Goal: Communication & Community: Answer question/provide support

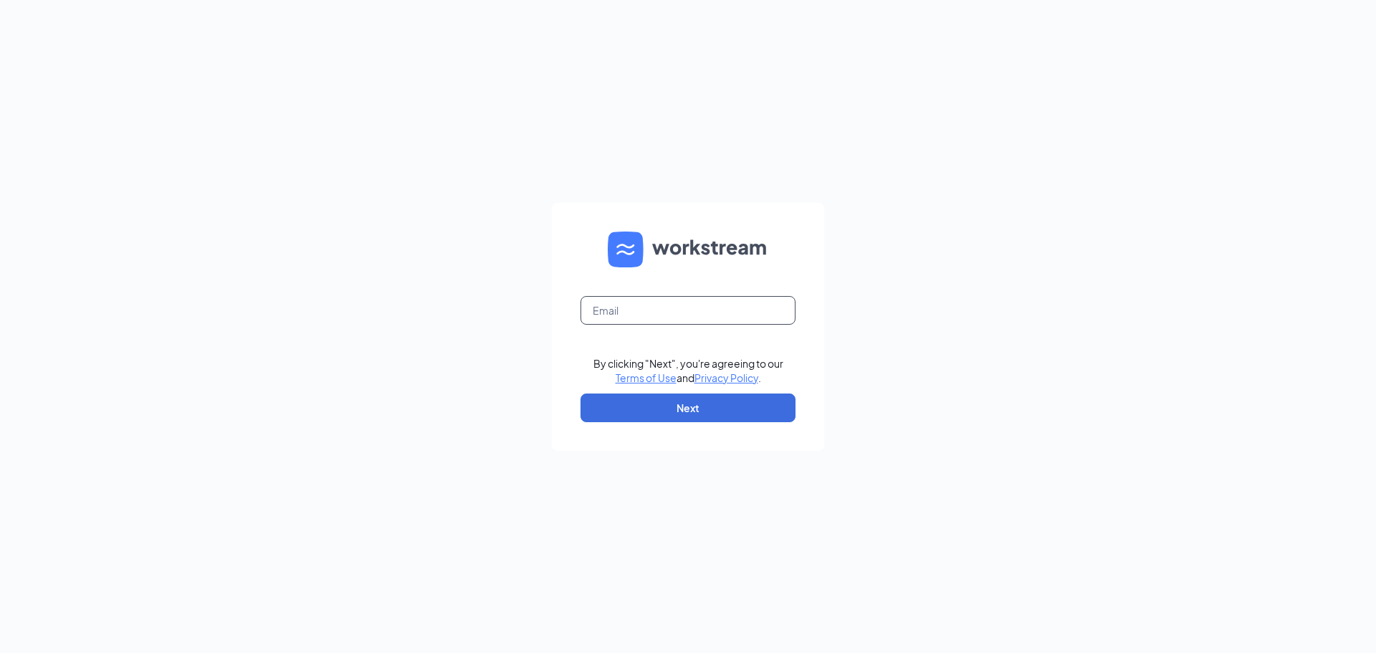
click at [715, 315] on input "text" at bounding box center [687, 310] width 215 height 29
type input "[EMAIL_ADDRESS][DOMAIN_NAME]"
click at [763, 393] on button "Next" at bounding box center [687, 407] width 215 height 29
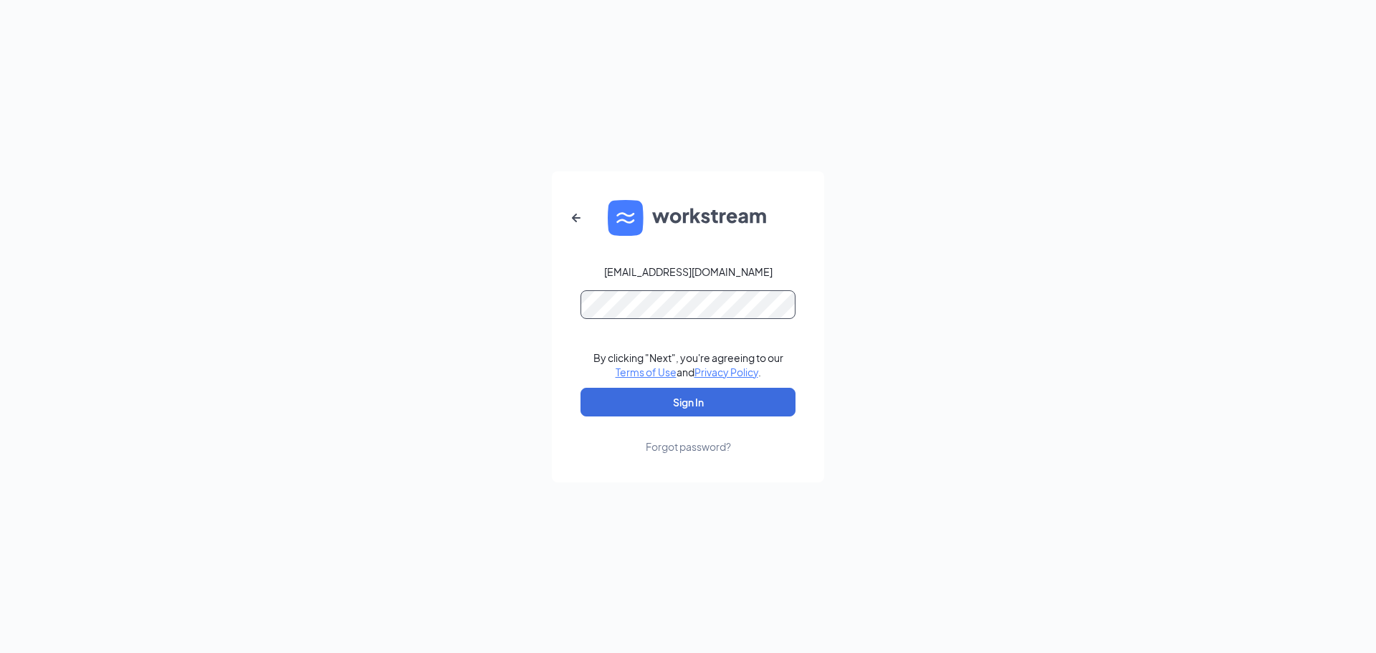
click at [580, 388] on button "Sign In" at bounding box center [687, 402] width 215 height 29
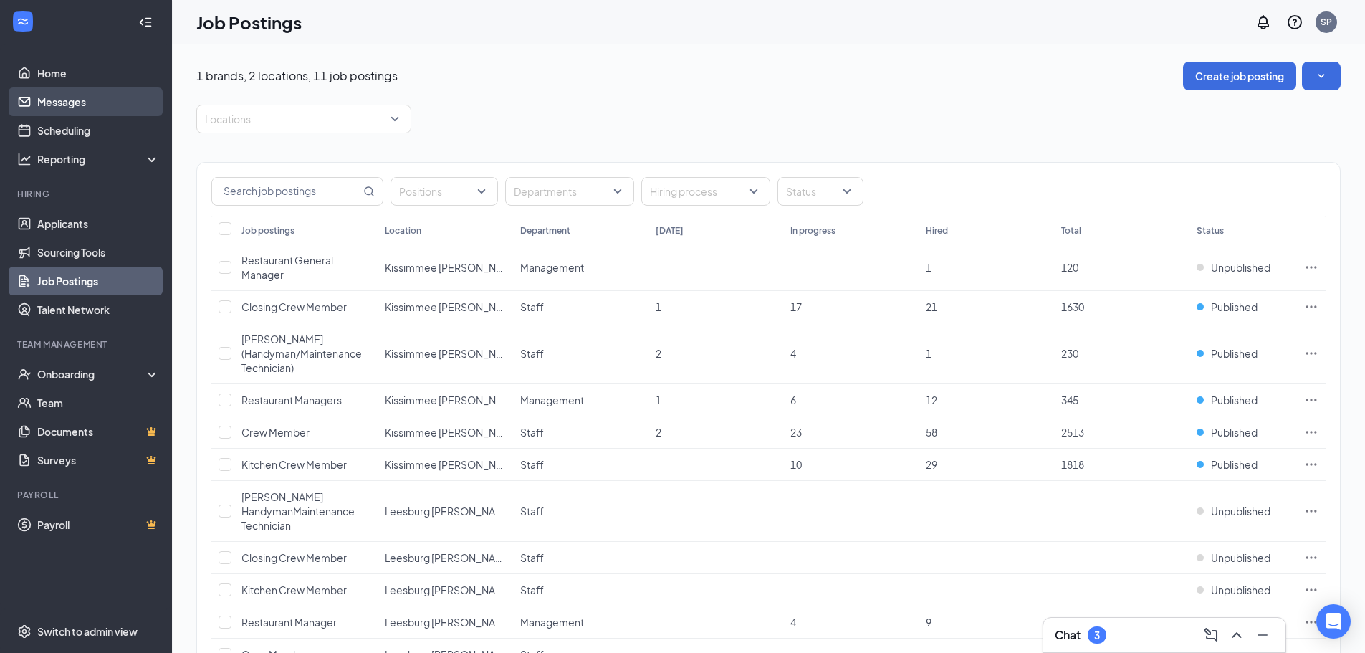
drag, startPoint x: 91, startPoint y: 105, endPoint x: 85, endPoint y: 92, distance: 14.4
click at [91, 105] on link "Messages" at bounding box center [98, 101] width 123 height 29
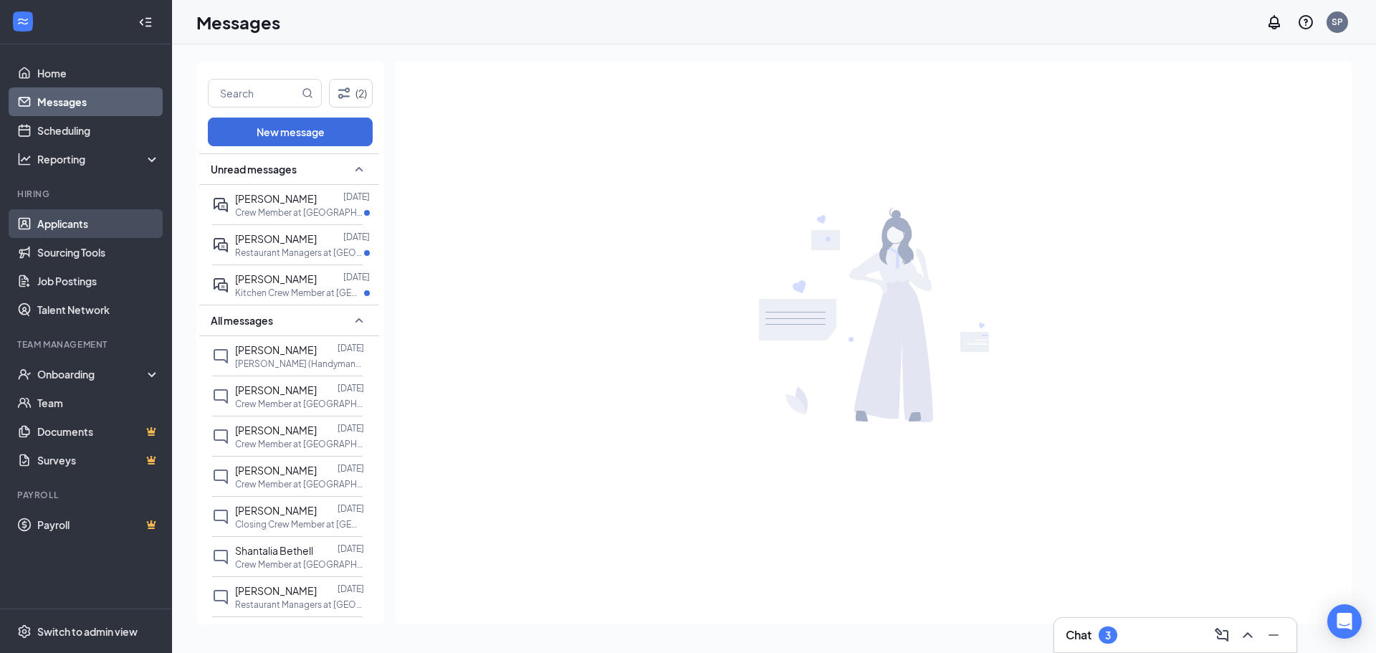
click at [85, 225] on link "Applicants" at bounding box center [98, 223] width 123 height 29
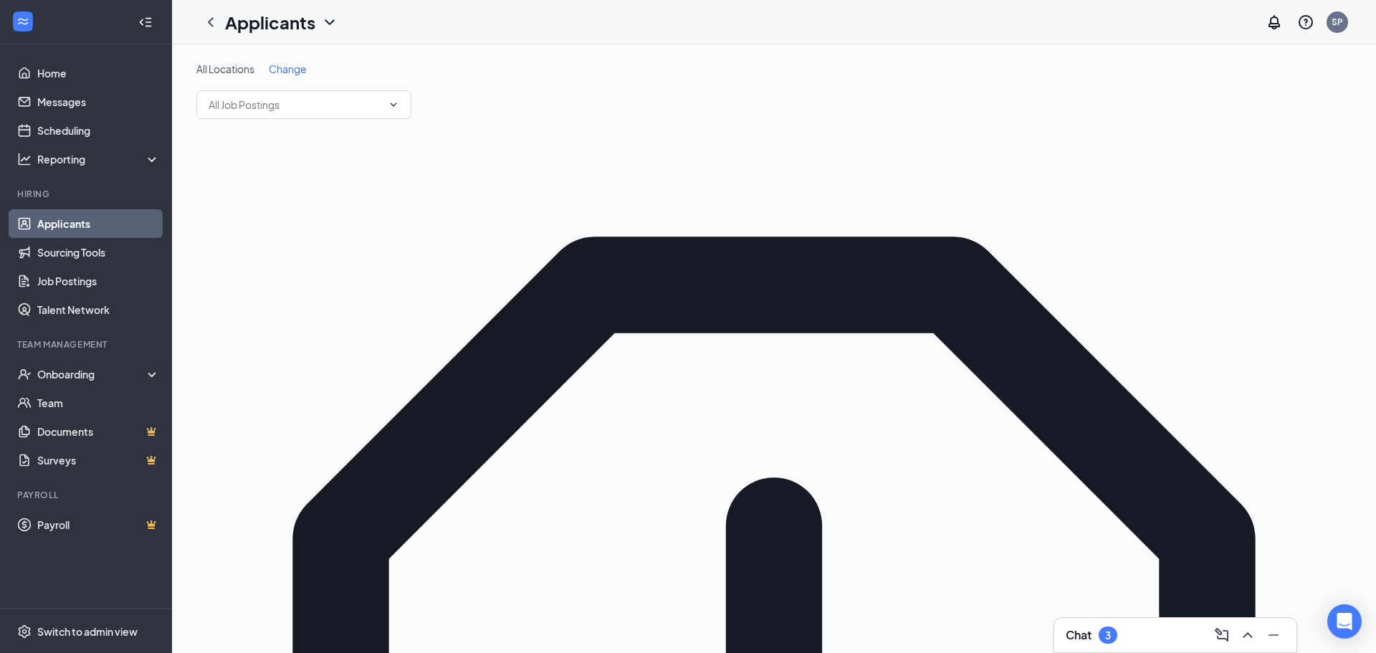
click at [276, 78] on div "All Locations Change" at bounding box center [773, 90] width 1155 height 57
click at [280, 72] on span "Change" at bounding box center [288, 68] width 38 height 13
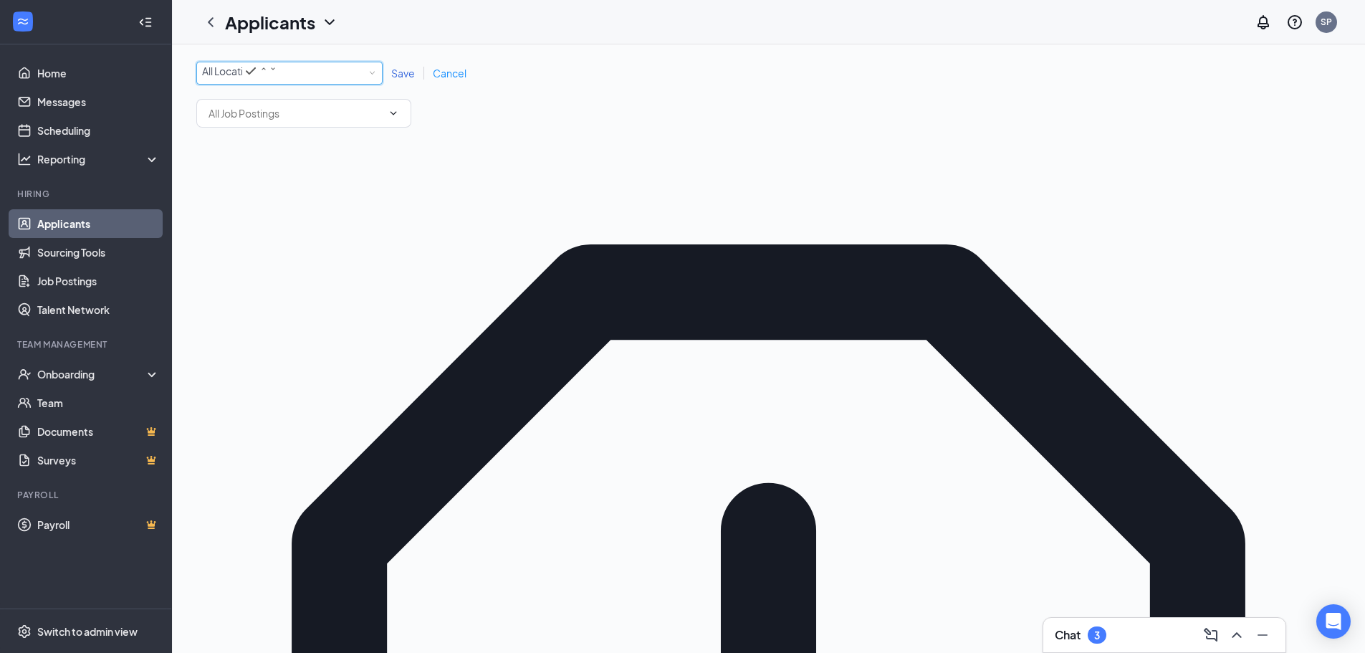
click at [242, 78] on span "All Locations" at bounding box center [222, 71] width 40 height 14
click at [264, 168] on span "Leesburg Culver’s - Hwy 441" at bounding box center [290, 161] width 176 height 13
click at [404, 76] on span "Save" at bounding box center [403, 73] width 24 height 13
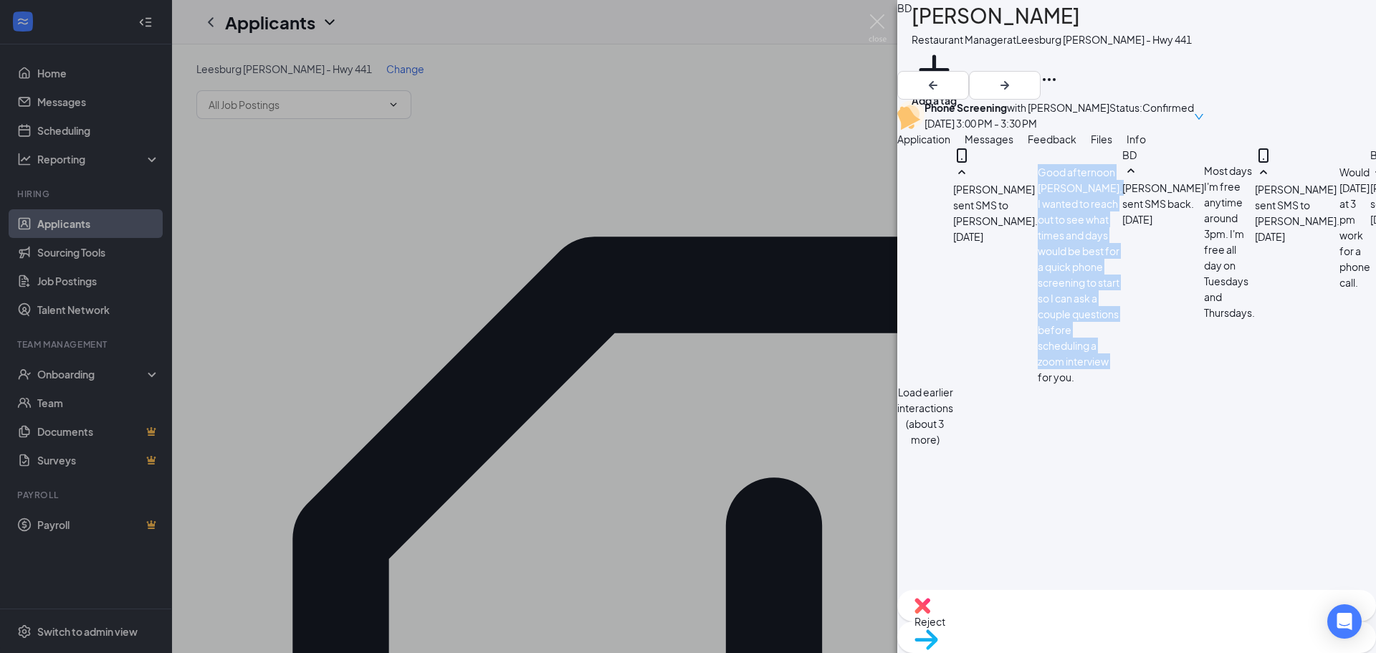
drag, startPoint x: 1006, startPoint y: 315, endPoint x: 1048, endPoint y: 382, distance: 78.5
click at [1048, 382] on div "Sabrina Porter sent SMS to Brady Dunham. Aug 22 Good afternoon Brady, I wanted …" at bounding box center [1037, 274] width 169 height 221
copy span "Good afternoon Brady, I wanted to reach out to see what times and days would be…"
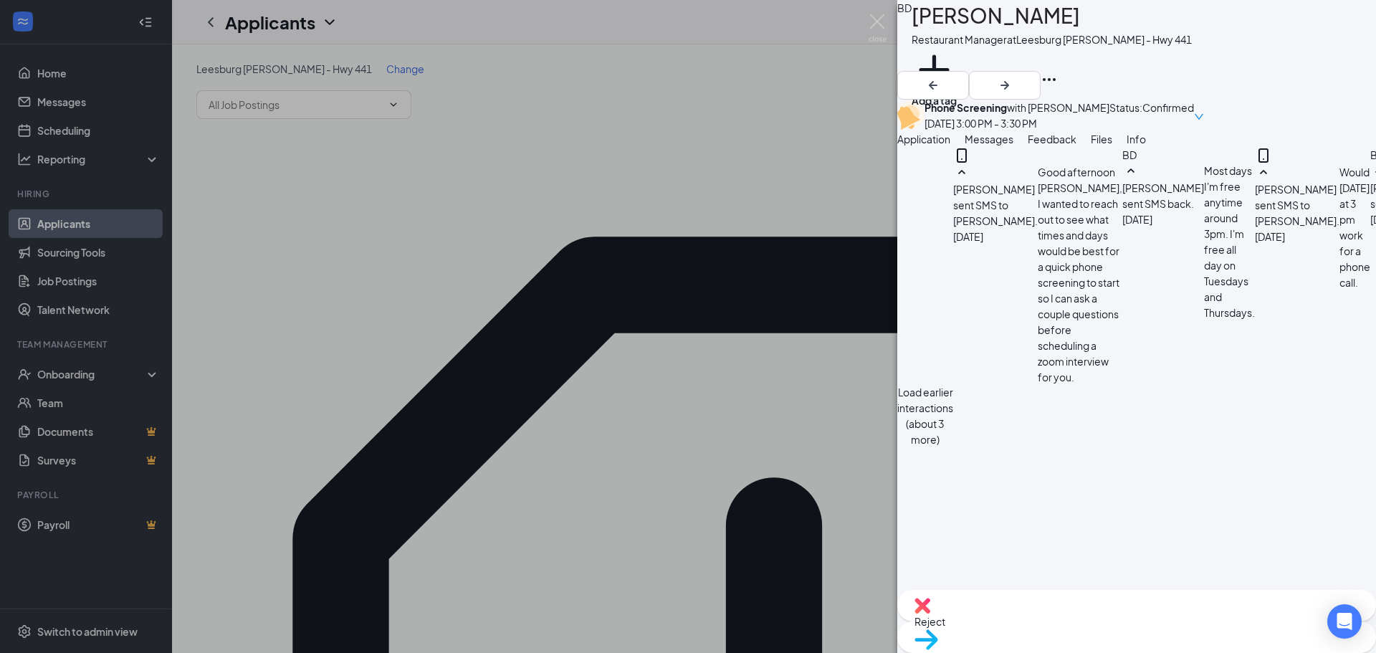
drag, startPoint x: 593, startPoint y: 99, endPoint x: 479, endPoint y: 117, distance: 115.3
click at [591, 100] on div "BD Brady Dunham Restaurant Manager at Leesburg Culver’s - Hwy 441 Add a tag Pho…" at bounding box center [688, 326] width 1376 height 653
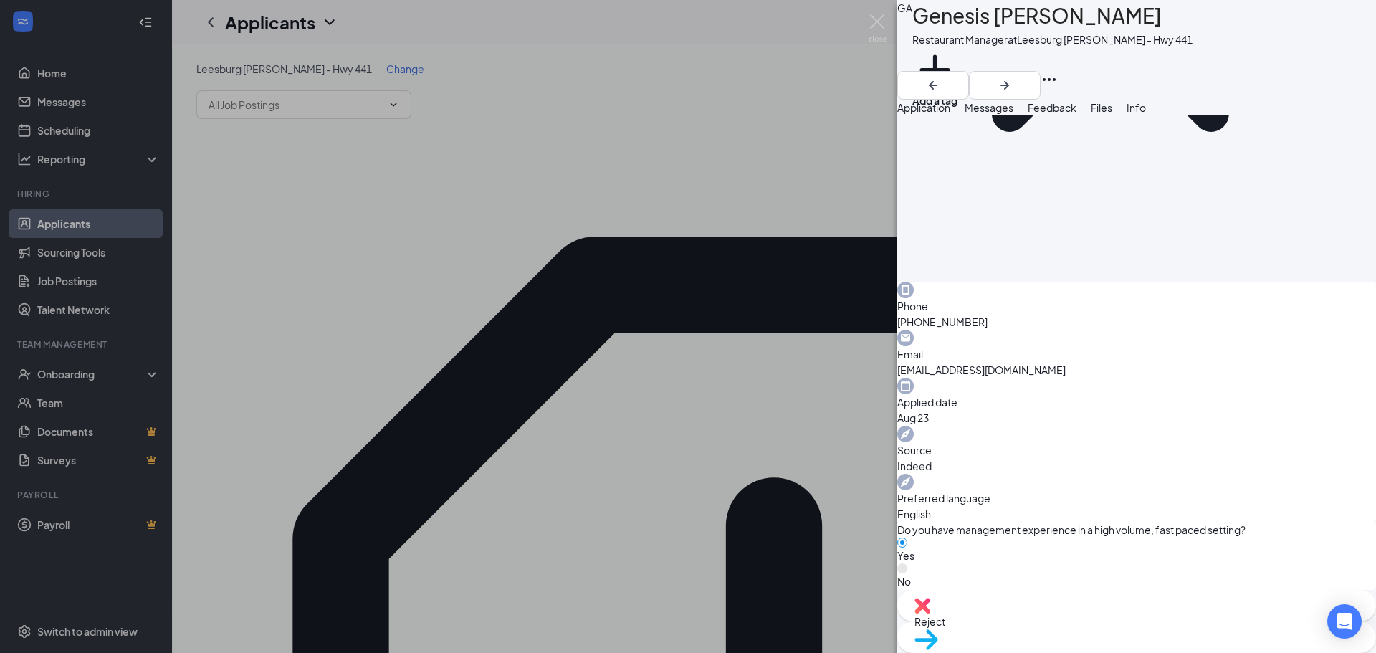
scroll to position [502, 0]
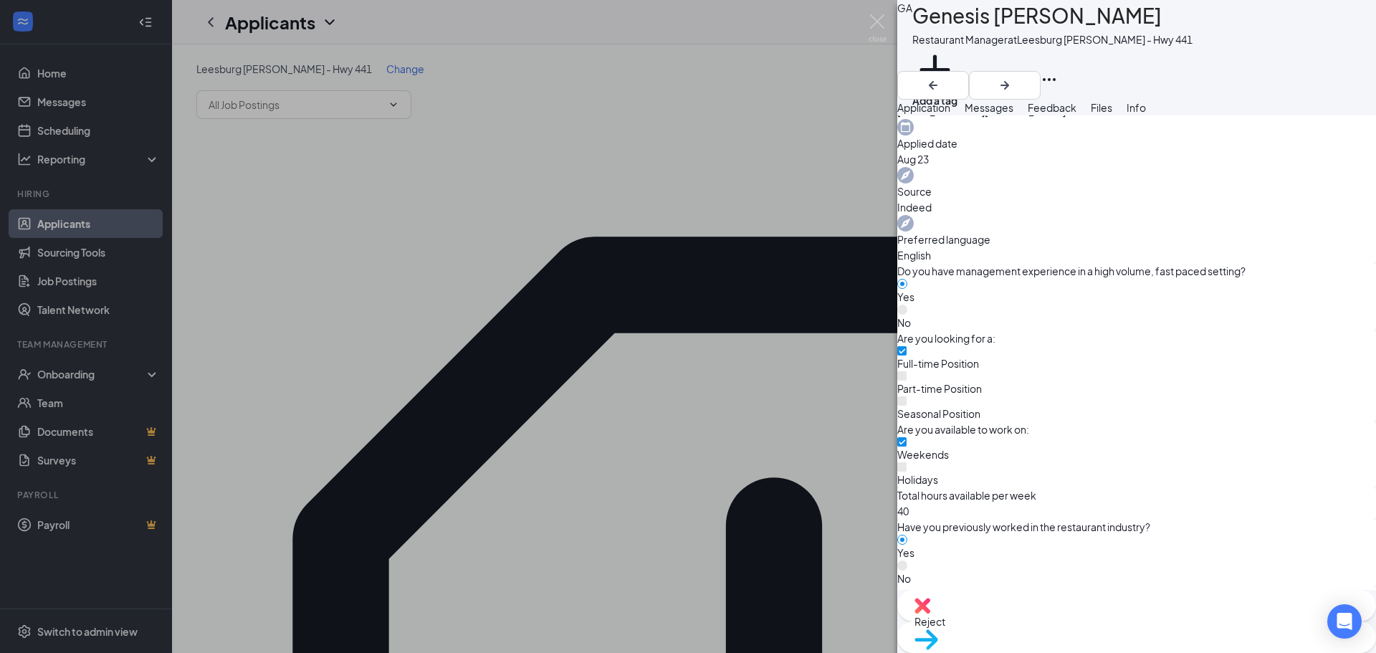
click at [1013, 114] on span "Messages" at bounding box center [989, 107] width 49 height 13
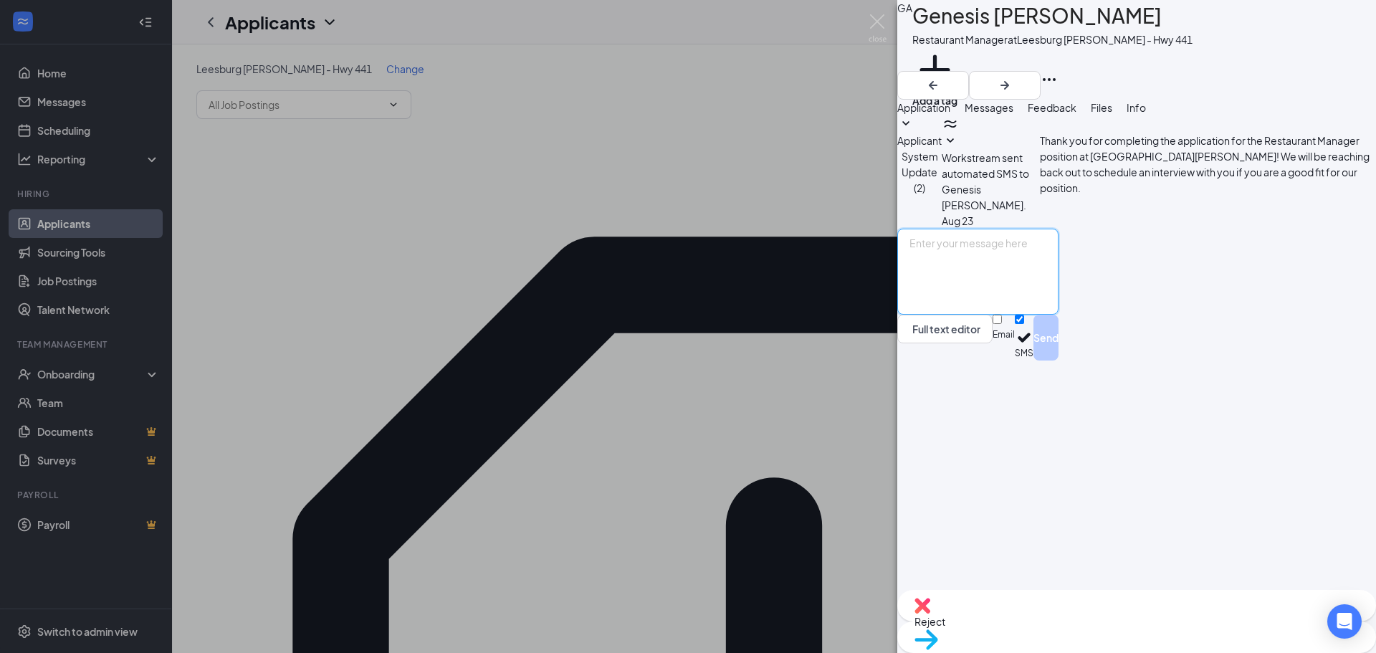
click at [1058, 315] on textarea at bounding box center [977, 272] width 161 height 86
paste textarea "Good afternoon Brady, I wanted to reach out to see what times and days would be…"
drag, startPoint x: 1050, startPoint y: 485, endPoint x: 1025, endPoint y: 482, distance: 25.3
click at [1025, 315] on textarea "Good afternoon Brady, I wanted to reach out to see what times and days would be…" at bounding box center [977, 272] width 161 height 86
type textarea "Good afternoon Genesis, I wanted to reach out to see what times and days would …"
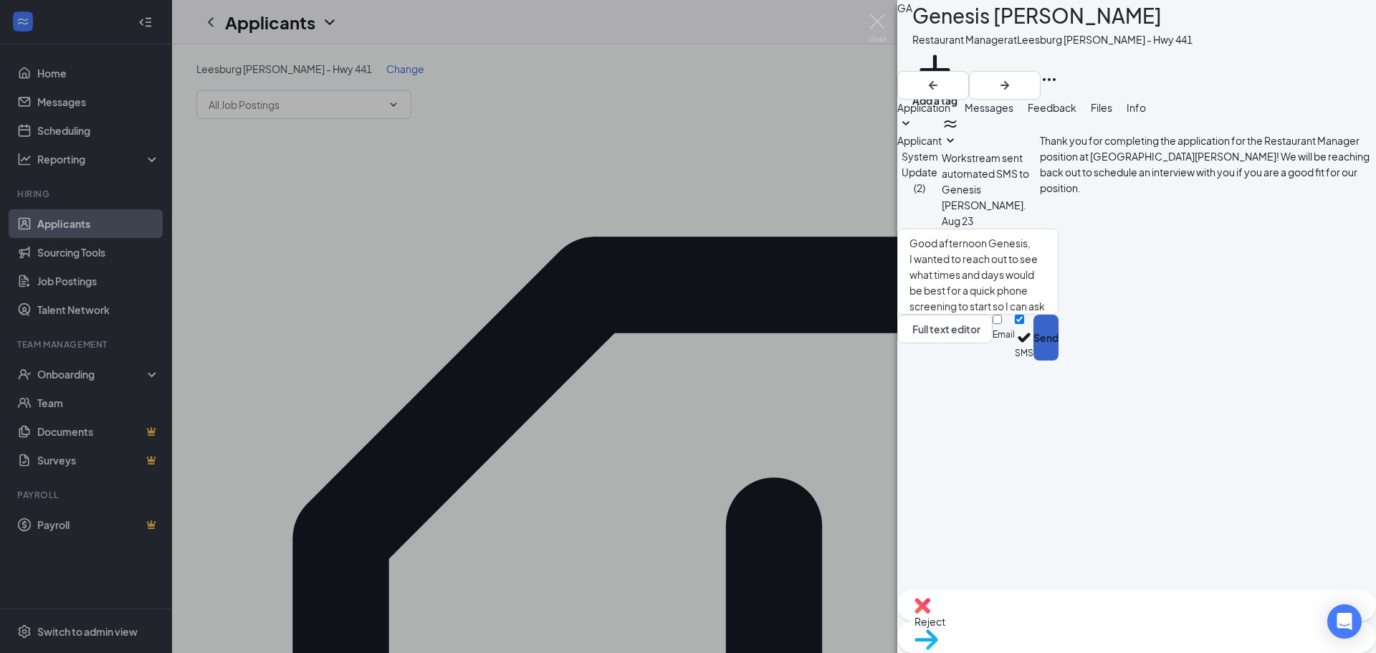
click at [1058, 360] on button "Send" at bounding box center [1045, 338] width 25 height 46
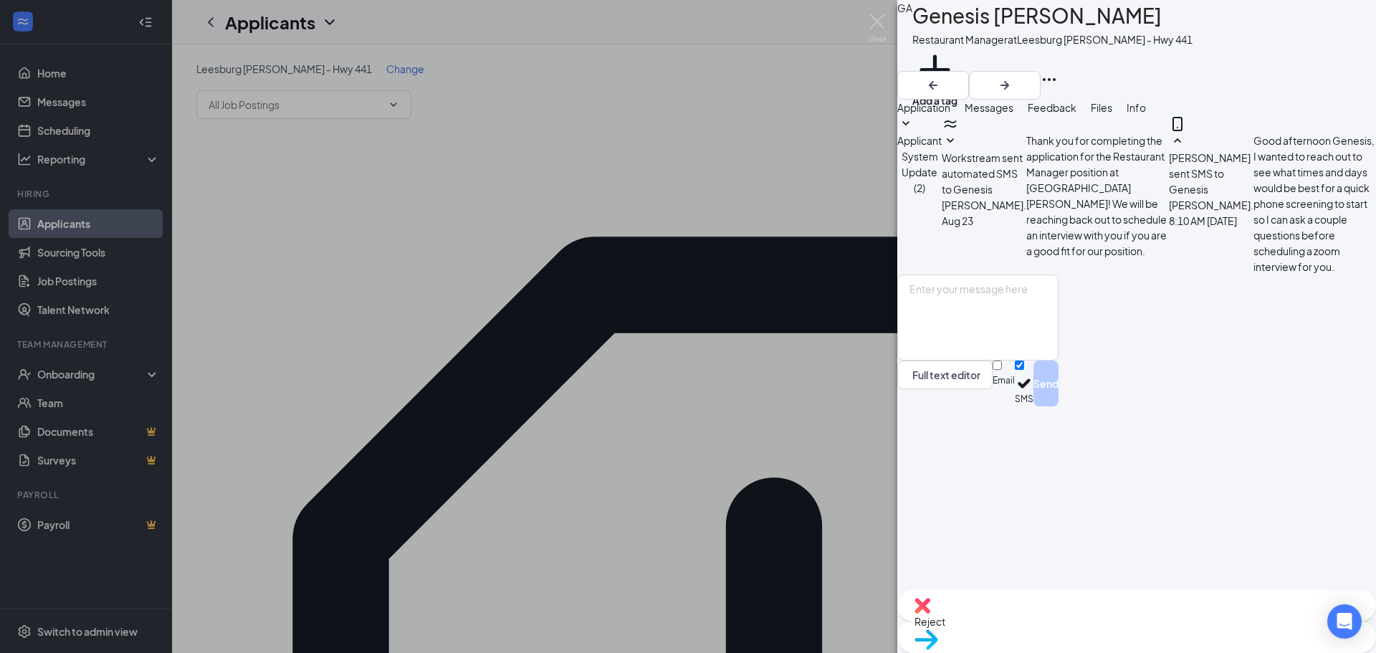
click at [873, 10] on div "GA Genesis Aspinwall Restaurant Manager at Leesburg Culver’s - Hwy 441 Add a ta…" at bounding box center [688, 326] width 1376 height 653
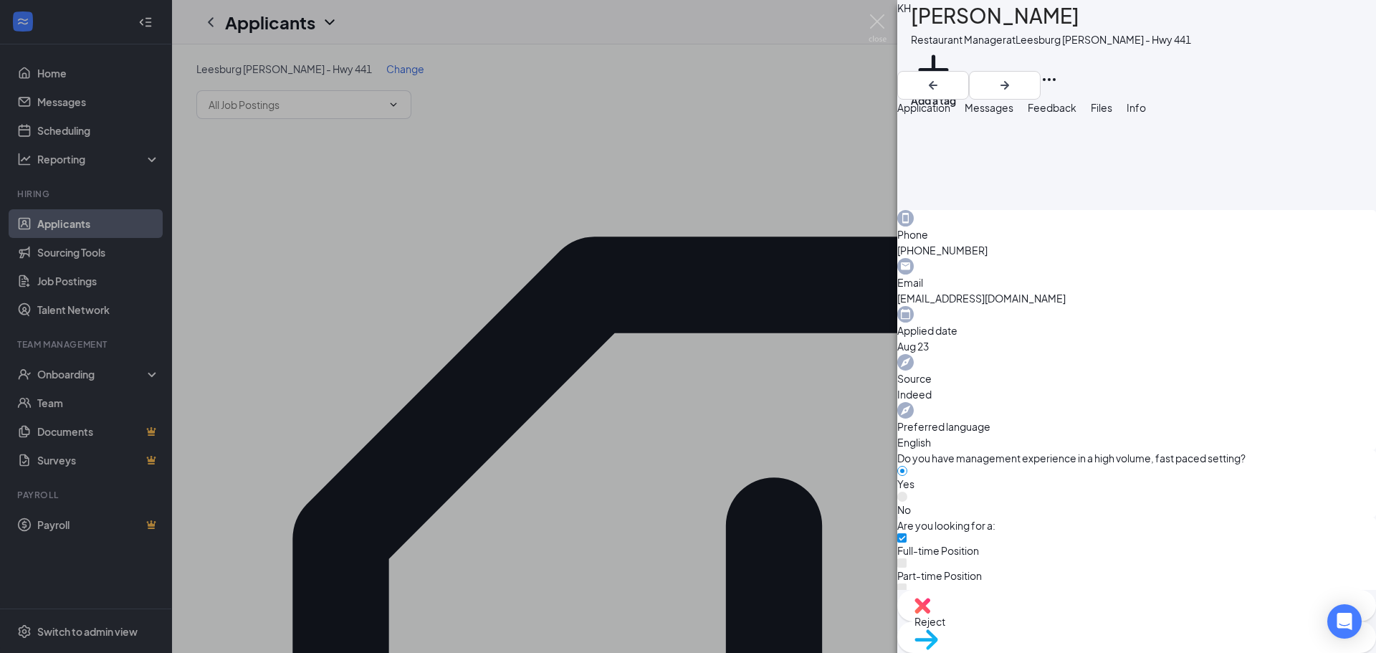
scroll to position [545, 0]
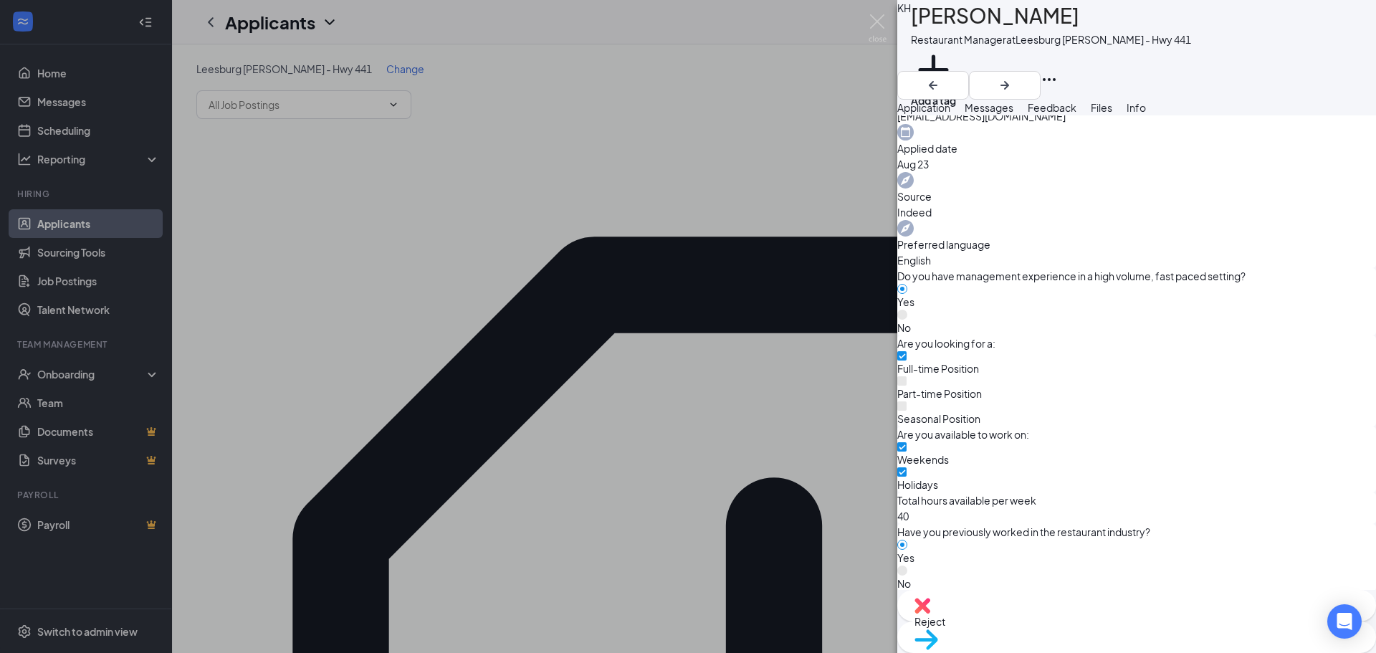
click at [1013, 102] on button "Messages" at bounding box center [989, 108] width 49 height 16
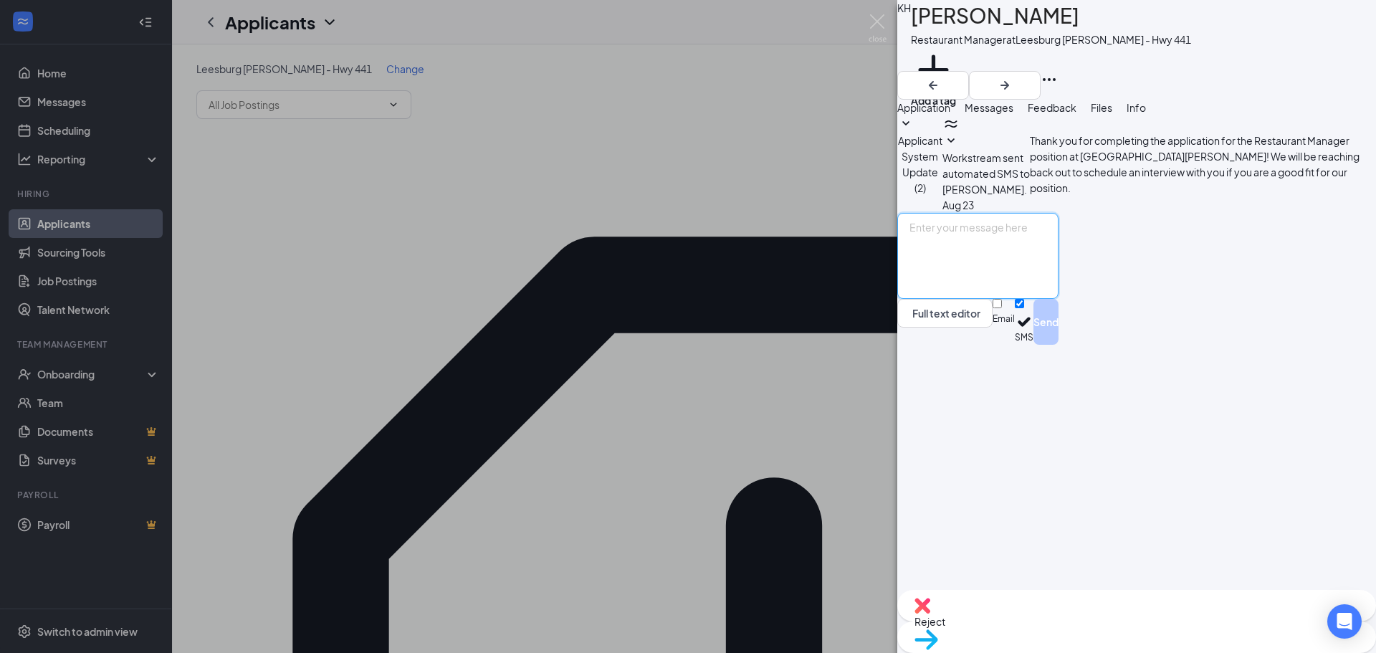
click at [1023, 299] on textarea at bounding box center [977, 256] width 161 height 86
paste textarea "Good afternoon Brady, I wanted to reach out to see what times and days would be…"
drag, startPoint x: 1051, startPoint y: 474, endPoint x: 1040, endPoint y: 467, distance: 13.5
click at [1022, 299] on textarea "Good afternoon Brady, I wanted to reach out to see what times and days would be…" at bounding box center [977, 256] width 161 height 86
type textarea "Good afternoon Kelsey, I wanted to reach out to see what times and days would b…"
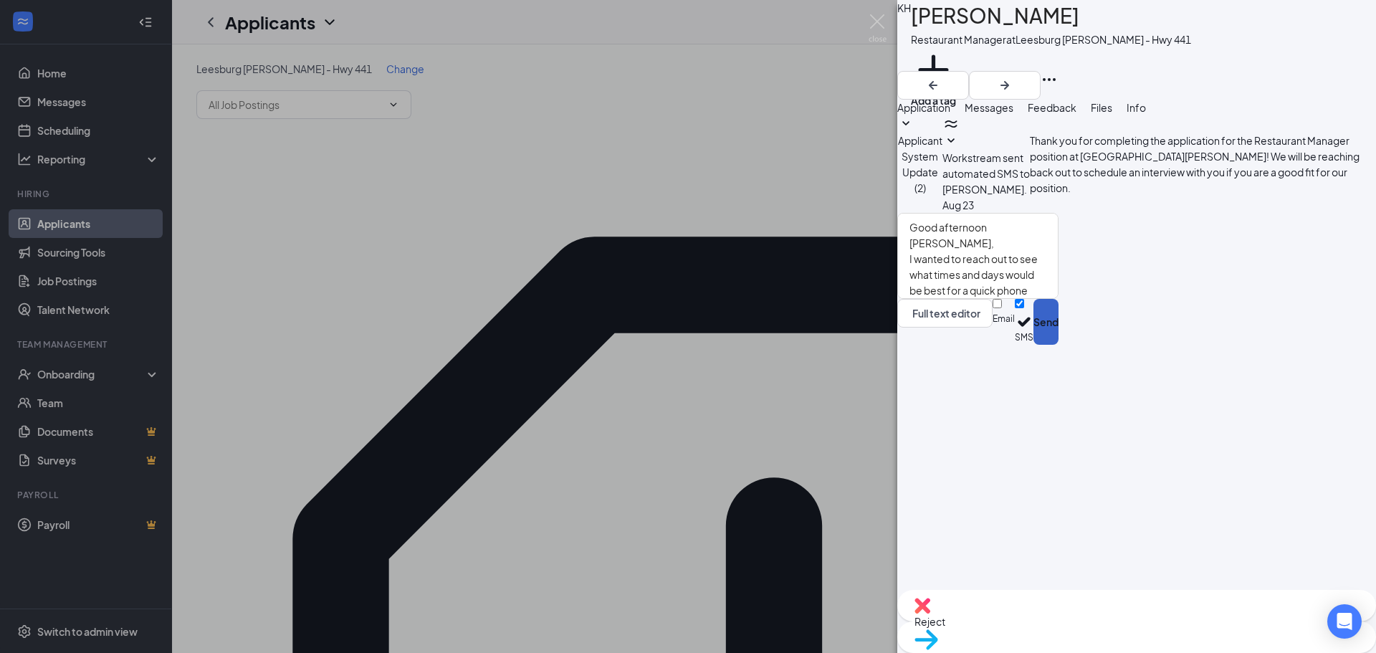
click at [1058, 345] on button "Send" at bounding box center [1045, 322] width 25 height 46
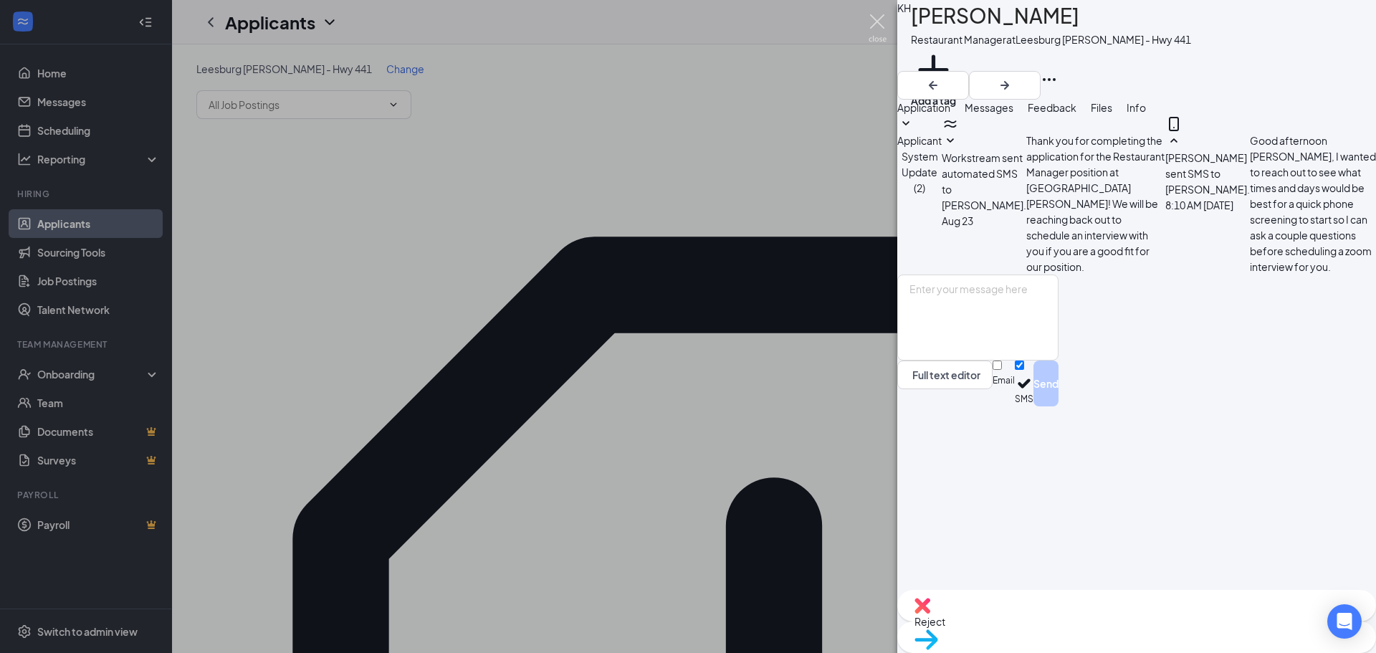
click at [882, 17] on img at bounding box center [878, 28] width 18 height 28
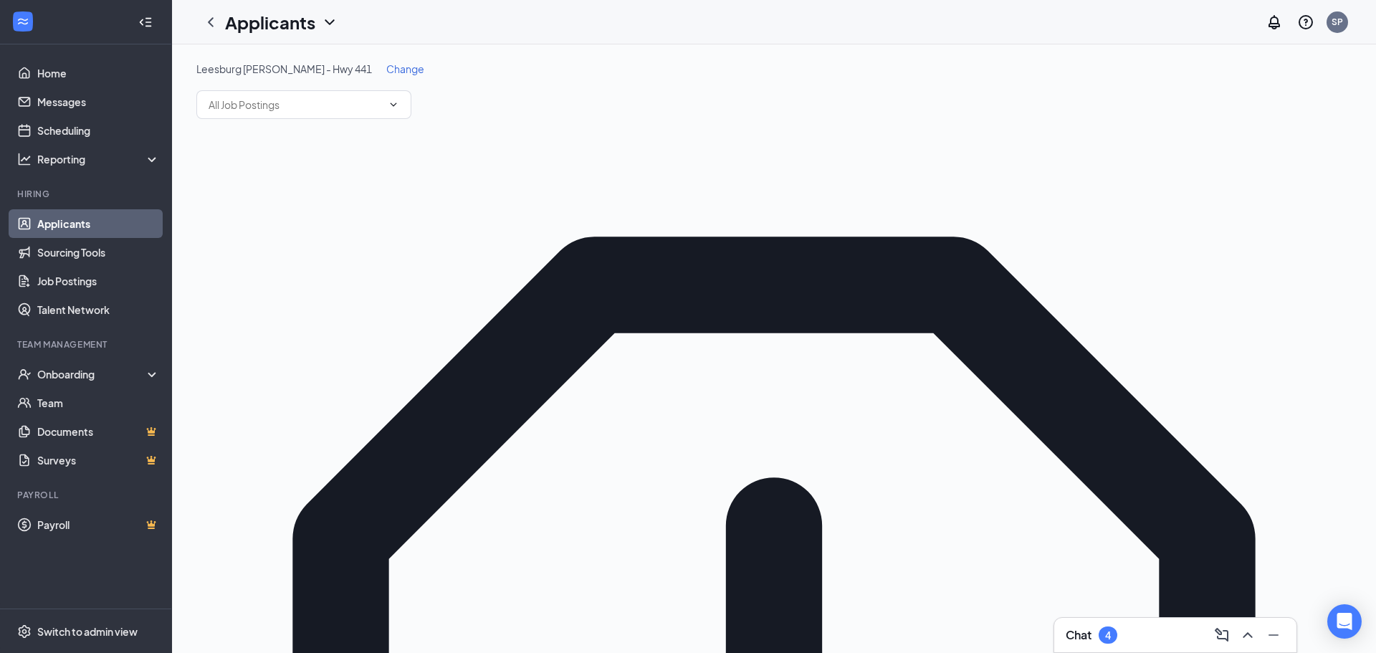
click at [695, 24] on div "Applicants SP" at bounding box center [774, 22] width 1204 height 44
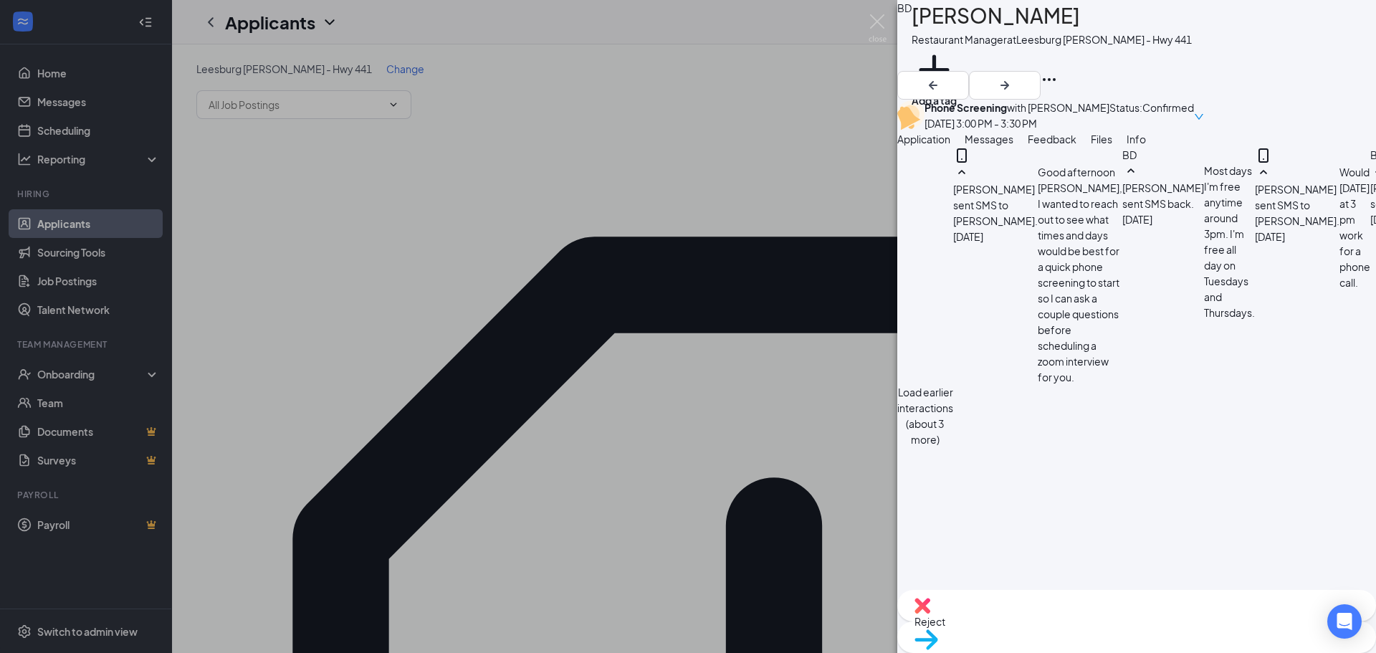
scroll to position [242, 0]
click at [475, 161] on div "BD Brady Dunham Restaurant Manager at Leesburg Culver’s - Hwy 441 Add a tag Pho…" at bounding box center [688, 326] width 1376 height 653
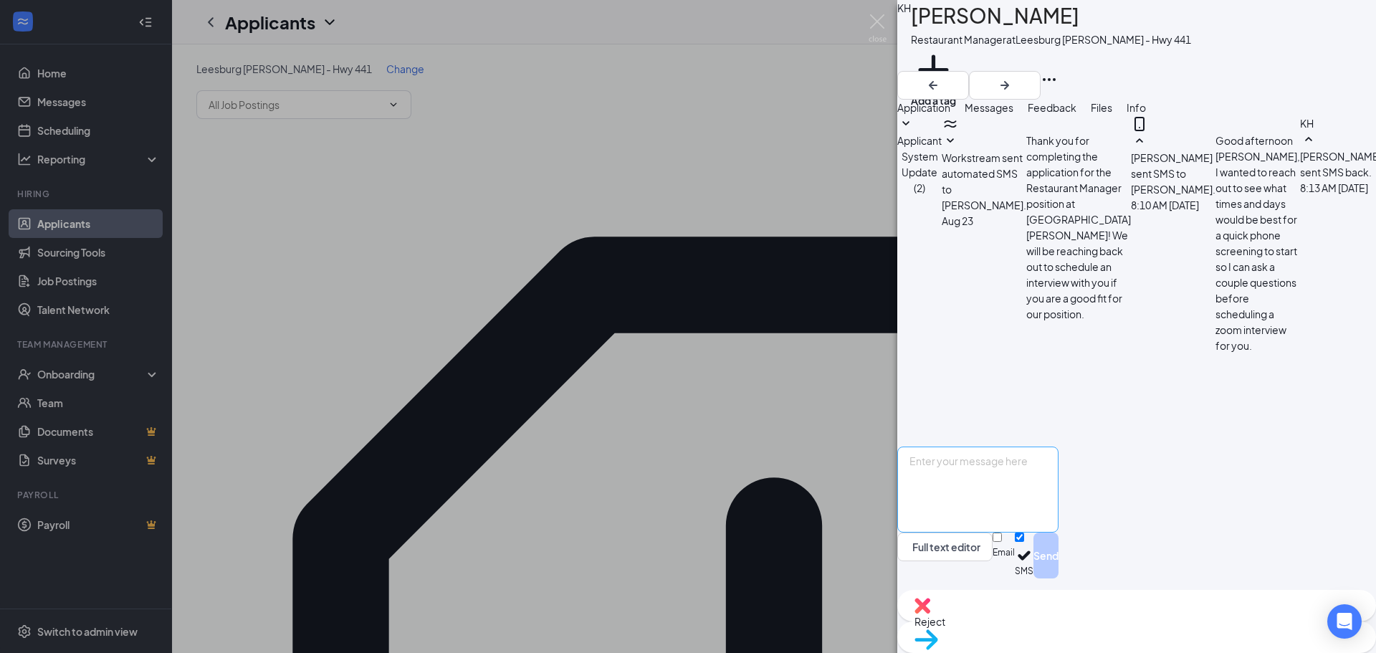
scroll to position [129, 0]
click at [1058, 483] on textarea at bounding box center [977, 489] width 161 height 86
type textarea "I can schedule tomorrow at 3pm if that works for you."
click at [1058, 560] on button "Send" at bounding box center [1045, 555] width 25 height 46
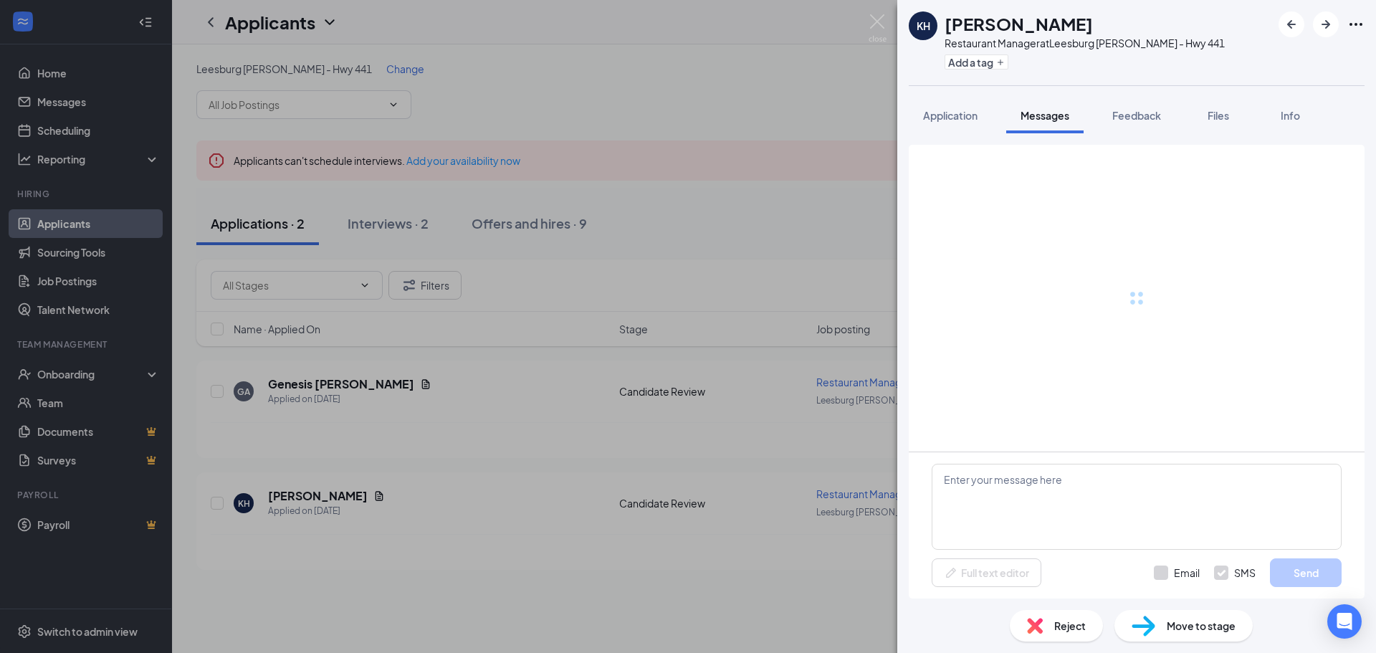
scroll to position [300, 0]
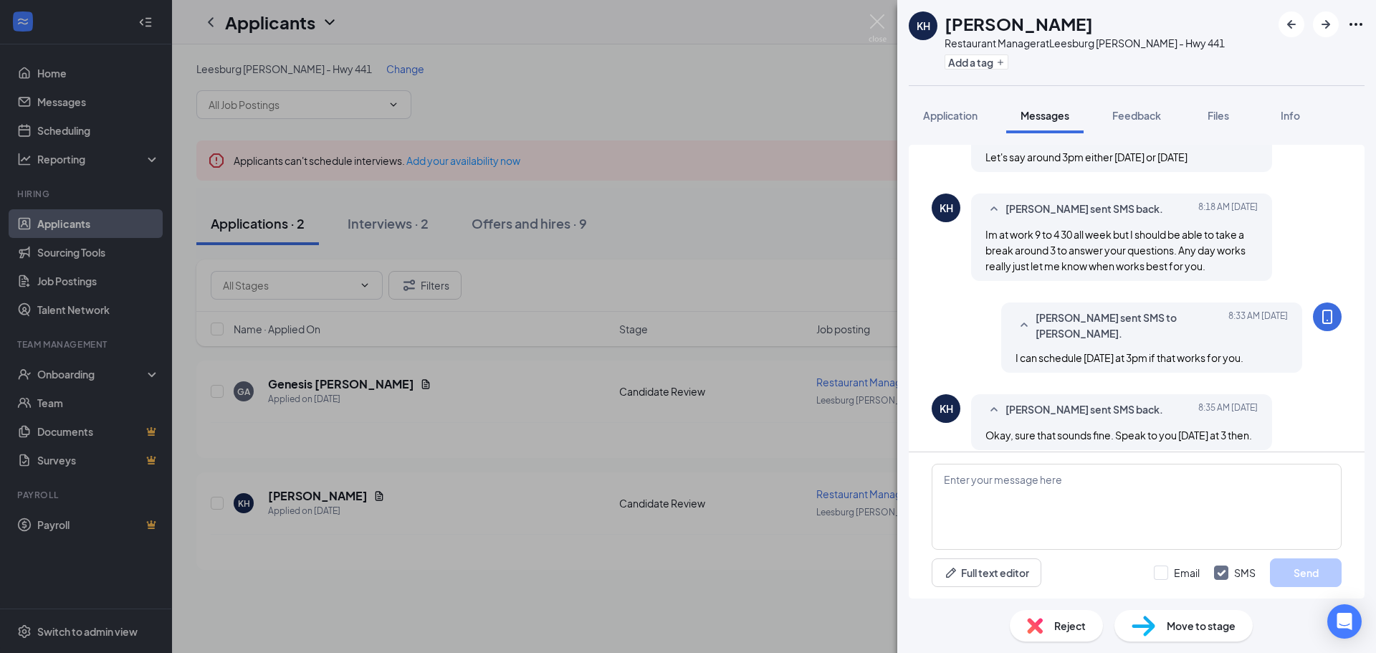
click at [1216, 641] on div "Reject Move to stage" at bounding box center [1136, 625] width 479 height 54
click at [1215, 633] on span "Move to stage" at bounding box center [1201, 626] width 69 height 16
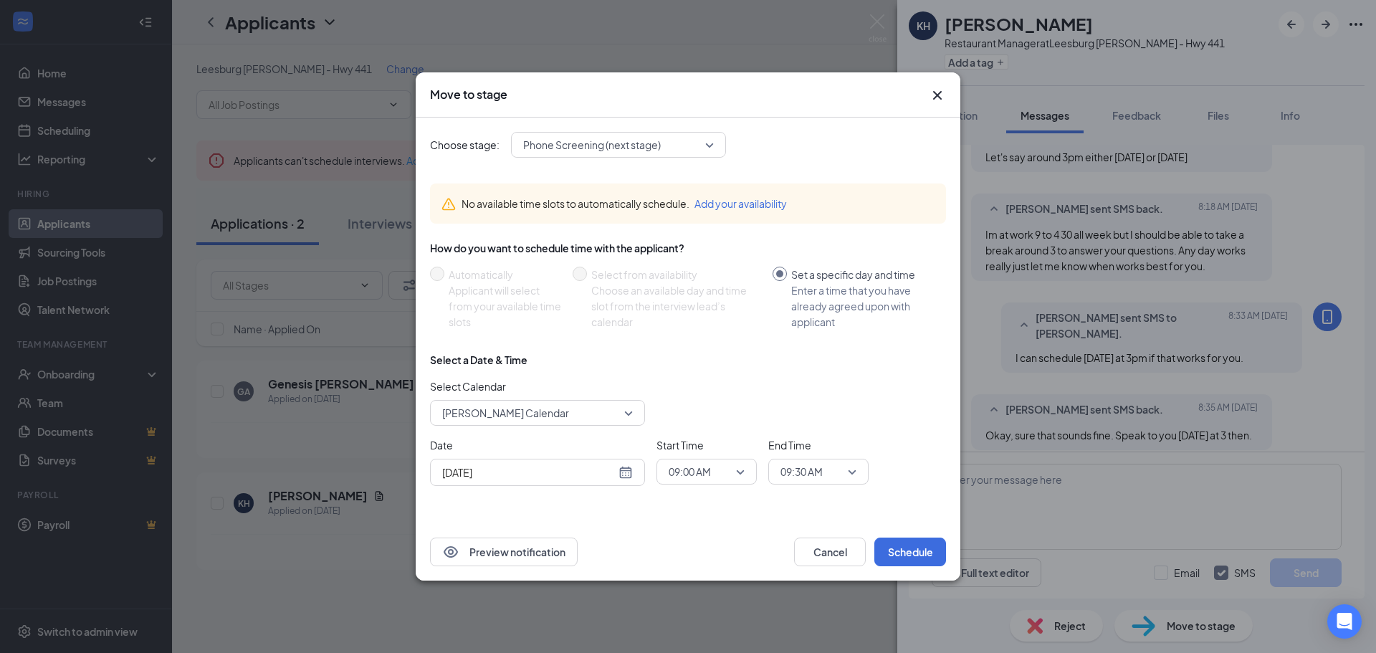
click at [621, 476] on div "Aug 27, 2025" at bounding box center [537, 472] width 191 height 16
type input "Aug 28, 2025"
click at [555, 416] on div "28" at bounding box center [554, 416] width 17 height 17
click at [723, 474] on span "09:00 AM" at bounding box center [700, 471] width 63 height 21
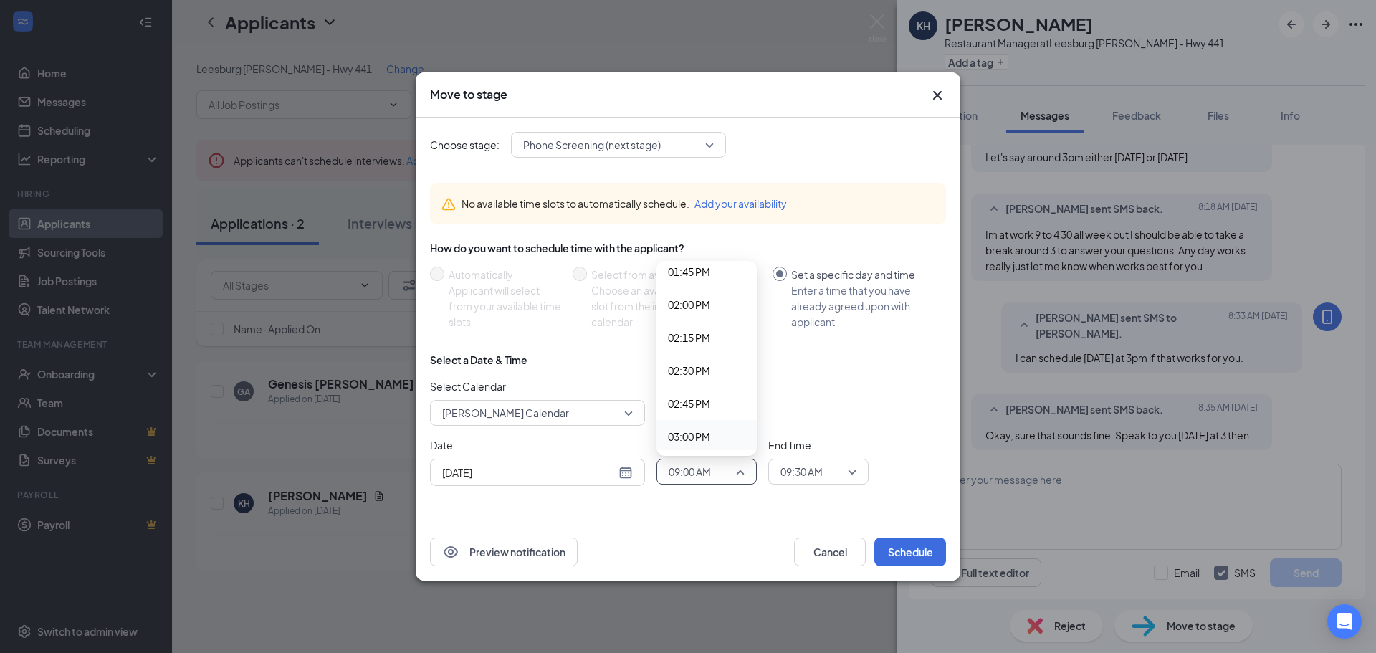
click at [695, 431] on span "03:00 PM" at bounding box center [689, 437] width 42 height 16
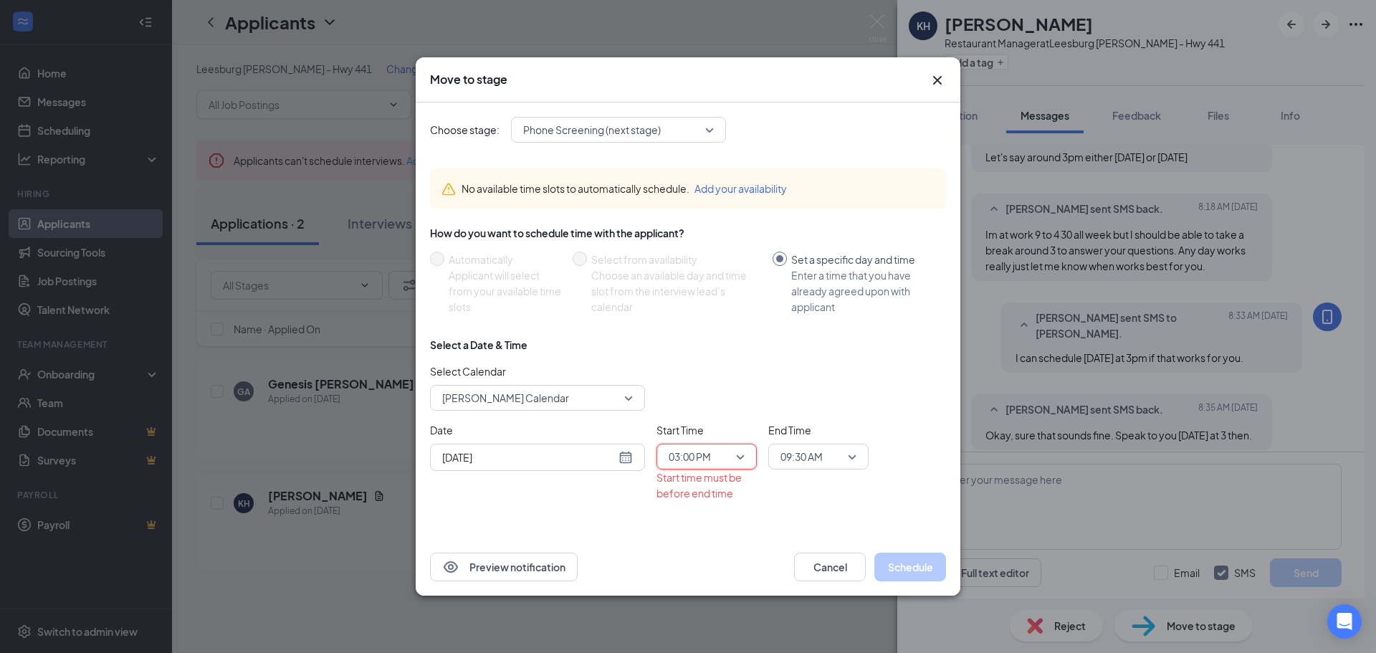
click at [838, 457] on span "09:30 AM" at bounding box center [811, 456] width 63 height 21
click at [813, 345] on span "03:30 PM" at bounding box center [801, 350] width 42 height 16
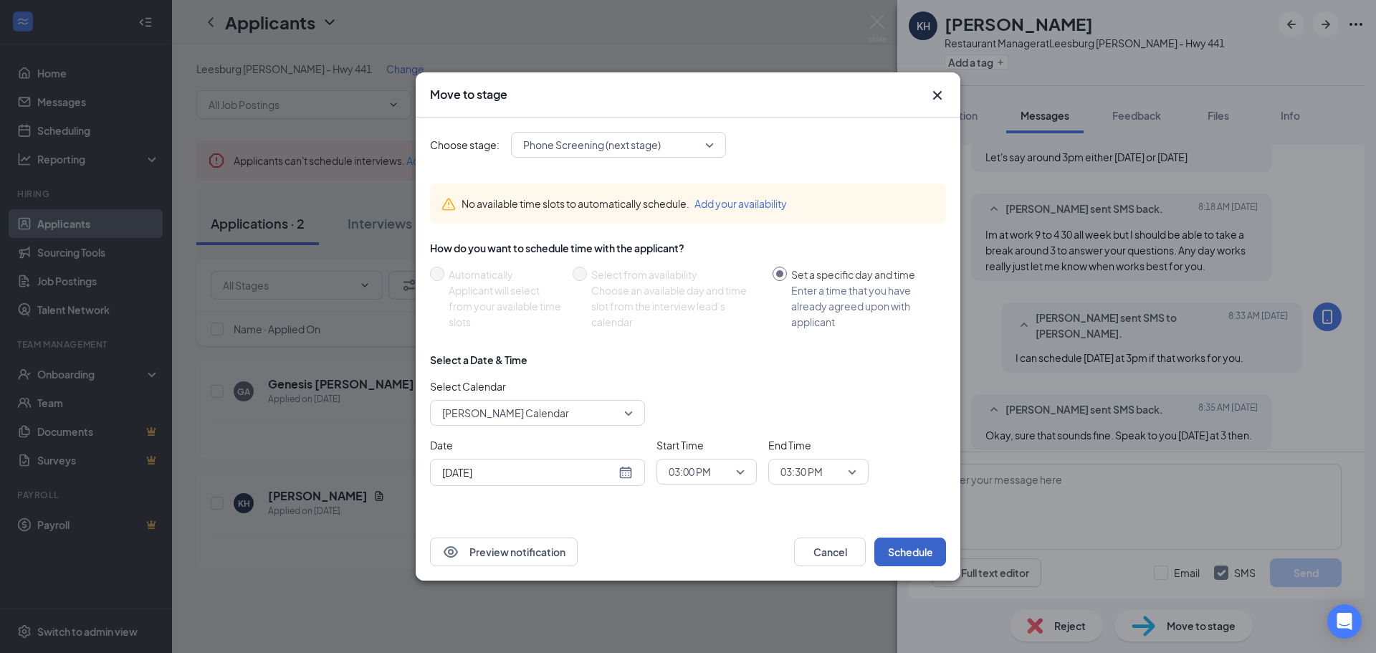
click at [917, 548] on button "Schedule" at bounding box center [910, 551] width 72 height 29
